Goal: Task Accomplishment & Management: Manage account settings

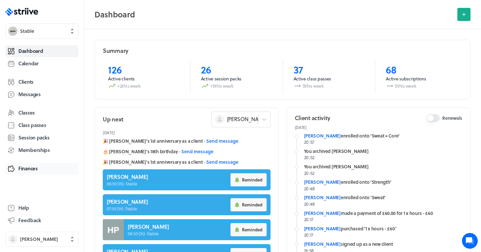
click at [28, 165] on span "Finances" at bounding box center [27, 168] width 19 height 7
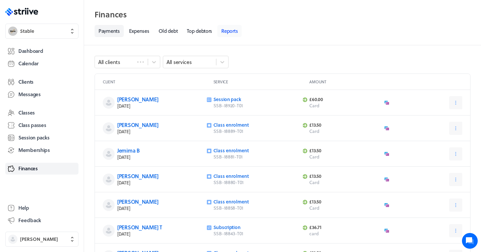
click at [236, 33] on link "Reports" at bounding box center [229, 31] width 24 height 12
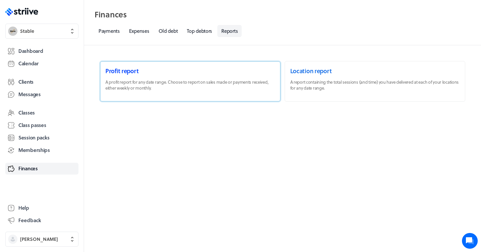
click at [181, 74] on link at bounding box center [190, 81] width 180 height 40
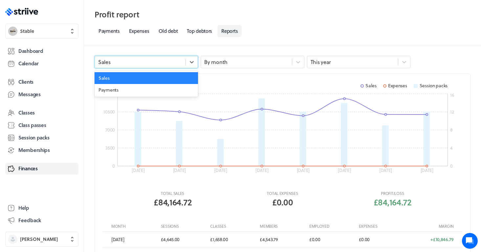
click at [163, 64] on div "Sales" at bounding box center [140, 62] width 91 height 9
click at [248, 85] on section "Sales Expenses Session packs" at bounding box center [282, 85] width 359 height 13
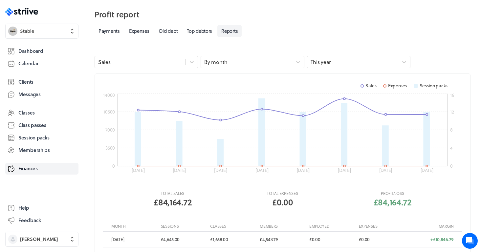
click at [171, 68] on div "Sales By month This year Sales Expenses Session packs 0 3500 7000 10500 14000 0…" at bounding box center [282, 221] width 397 height 352
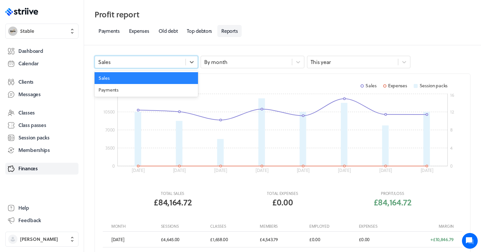
click at [168, 66] on div "Sales" at bounding box center [140, 62] width 91 height 9
click at [148, 88] on div "Payments" at bounding box center [146, 90] width 103 height 12
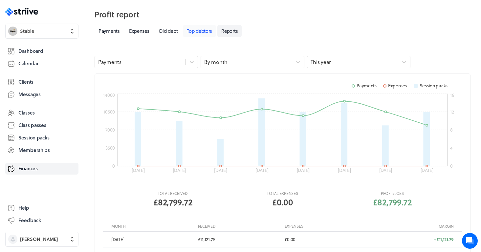
click at [204, 33] on link "Top debtors" at bounding box center [199, 31] width 33 height 12
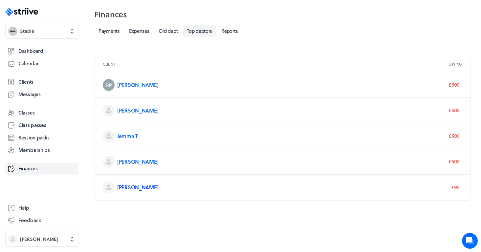
click at [127, 187] on link "Sally D" at bounding box center [137, 187] width 41 height 8
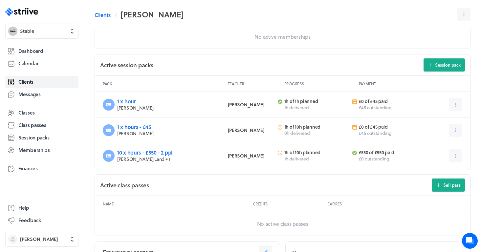
scroll to position [232, 0]
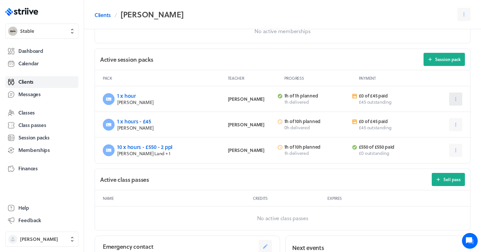
click at [452, 96] on button at bounding box center [455, 99] width 13 height 13
click at [430, 113] on span "Edit" at bounding box center [429, 116] width 8 height 6
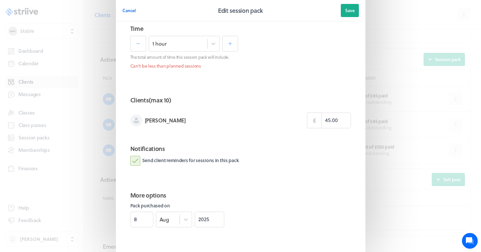
scroll to position [180, 0]
click at [342, 119] on input "45.00" at bounding box center [336, 120] width 30 height 16
type input "0.00"
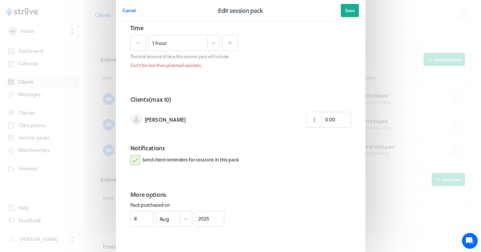
click at [305, 198] on h2 "More options" at bounding box center [240, 194] width 221 height 9
click at [197, 160] on label "Send client reminders for sessions in this pack" at bounding box center [184, 160] width 109 height 10
click at [0, 0] on input "Send client reminders for sessions in this pack" at bounding box center [0, 0] width 0 height 0
click at [207, 160] on label "Send client reminders for sessions in this pack" at bounding box center [184, 160] width 109 height 10
click at [0, 0] on input "Send client reminders for sessions in this pack" at bounding box center [0, 0] width 0 height 0
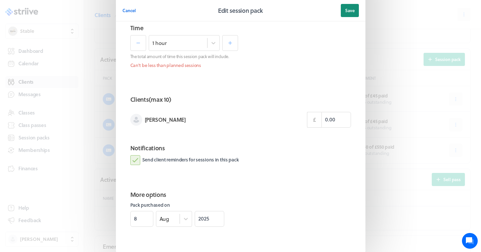
click at [351, 8] on span "Save" at bounding box center [350, 11] width 10 height 6
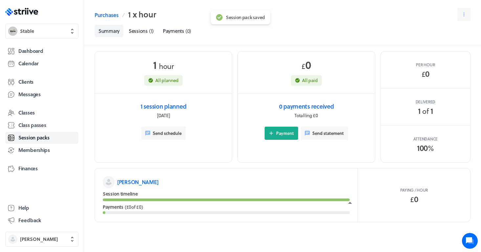
scroll to position [7, 0]
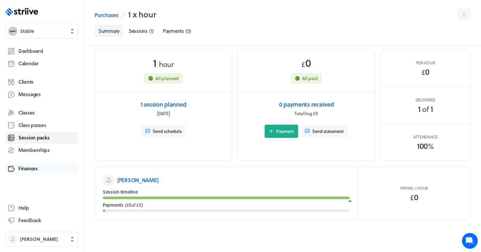
click at [30, 167] on span "Finances" at bounding box center [27, 168] width 19 height 7
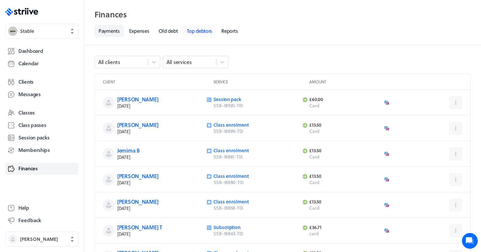
click at [202, 32] on link "Top debtors" at bounding box center [199, 31] width 33 height 12
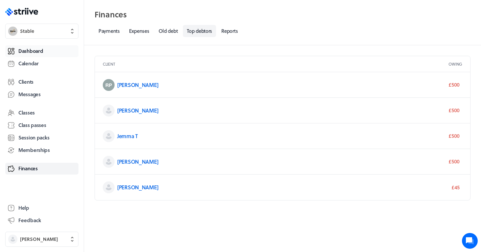
click at [34, 53] on span "Dashboard" at bounding box center [30, 51] width 25 height 7
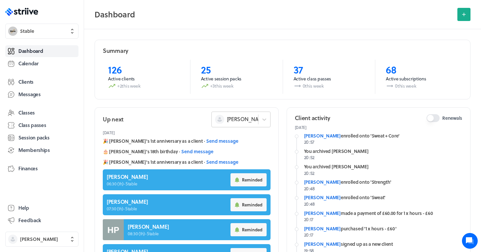
click at [226, 119] on div "[PERSON_NAME]" at bounding box center [237, 119] width 44 height 9
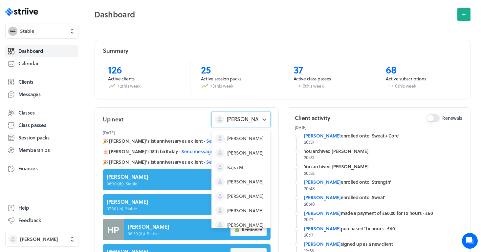
scroll to position [20, 0]
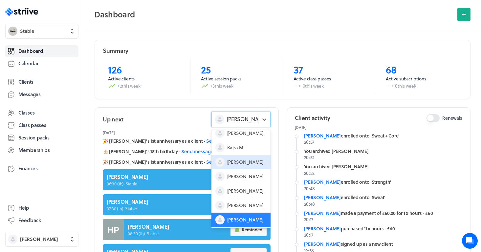
click at [236, 163] on span "Mandy B" at bounding box center [245, 162] width 36 height 7
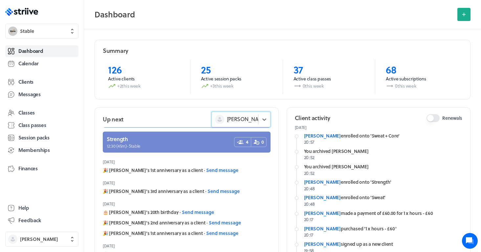
scroll to position [63, 0]
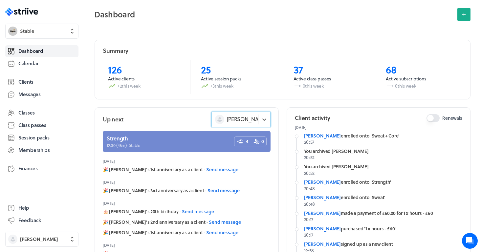
click at [234, 120] on span "Mandy B" at bounding box center [247, 119] width 41 height 7
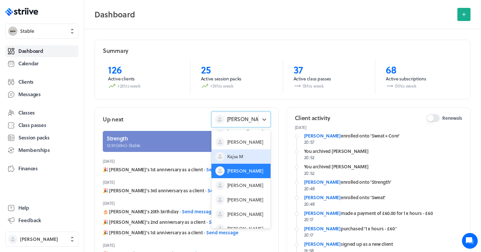
scroll to position [20, 0]
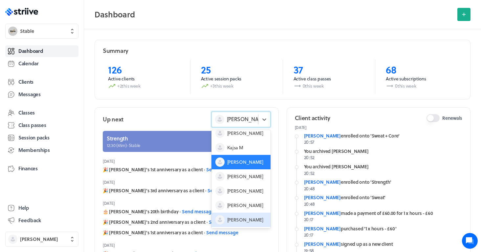
click at [245, 218] on div "[PERSON_NAME]" at bounding box center [240, 220] width 59 height 14
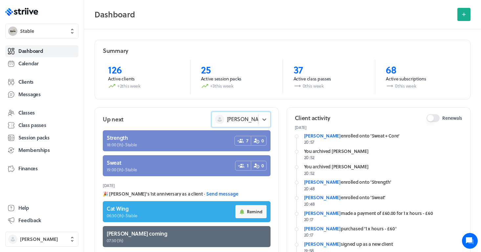
scroll to position [177, 0]
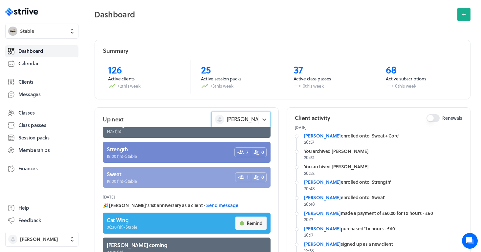
click at [194, 177] on link at bounding box center [187, 177] width 168 height 21
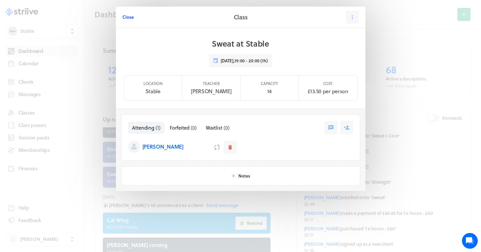
click at [125, 19] on span "Close" at bounding box center [127, 17] width 11 height 6
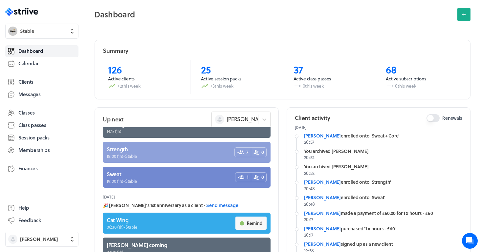
click at [150, 156] on link at bounding box center [187, 152] width 168 height 21
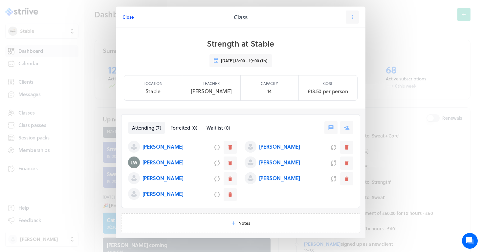
click at [128, 16] on span "Close" at bounding box center [127, 17] width 11 height 6
